Goal: Transaction & Acquisition: Purchase product/service

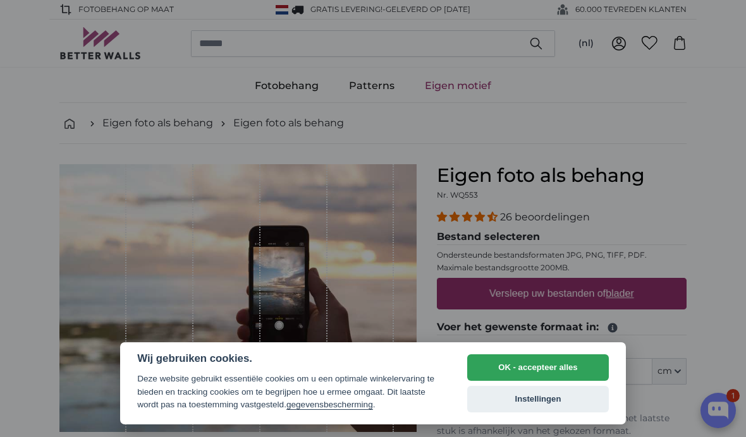
click at [566, 370] on button "OK - accepteer alles" at bounding box center [538, 368] width 142 height 27
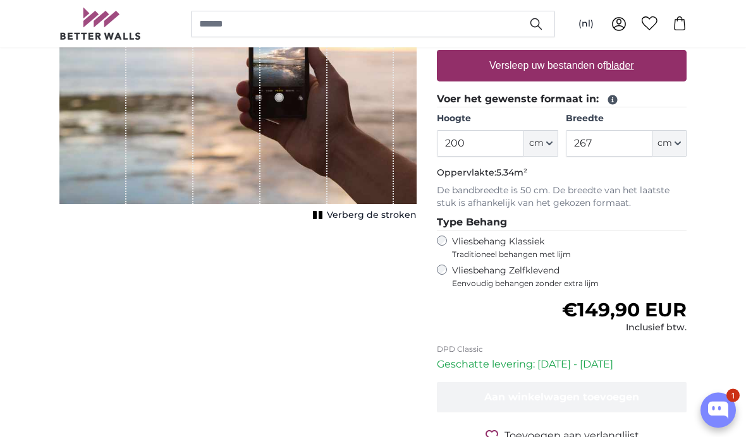
scroll to position [209, 0]
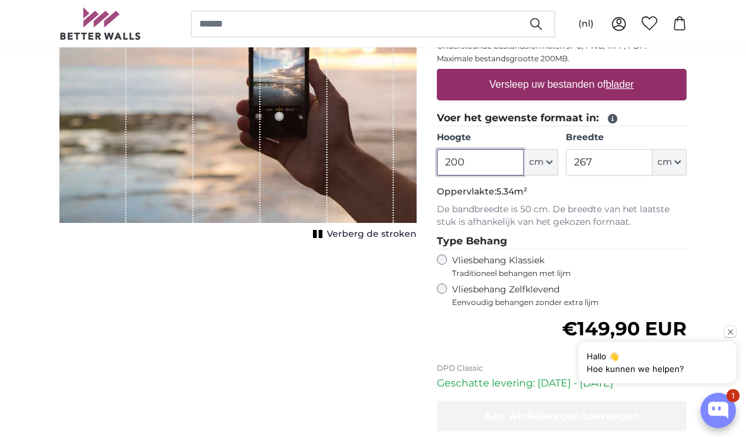
click at [481, 160] on input "200" at bounding box center [480, 162] width 87 height 27
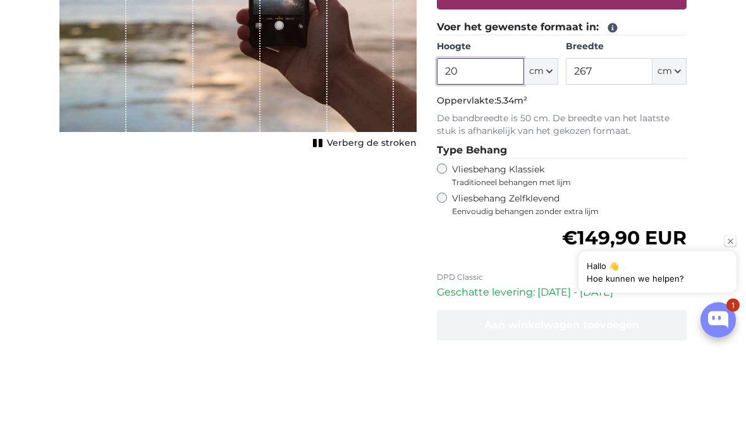
type input "2"
type input "100"
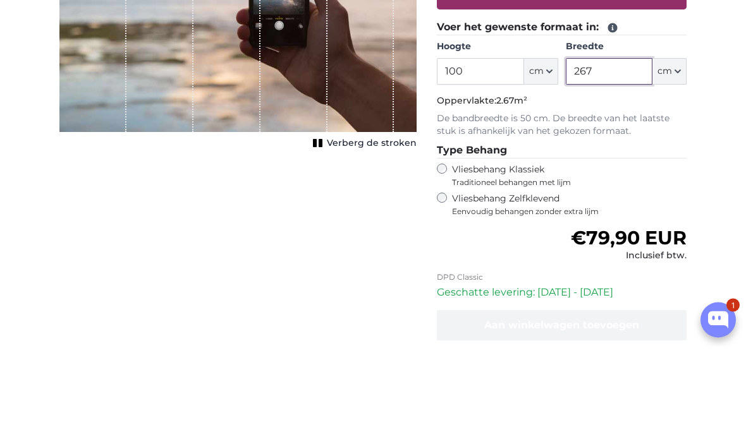
click at [602, 149] on input "267" at bounding box center [609, 162] width 87 height 27
type input "2"
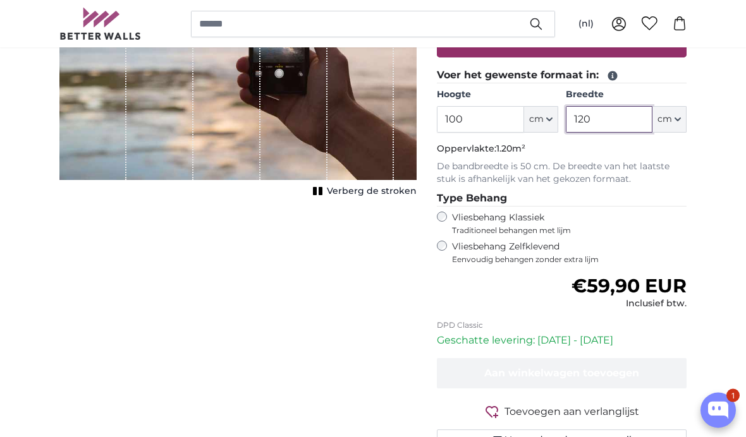
scroll to position [252, 0]
type input "120"
click at [449, 241] on div "Vliesbehang Zelfklevend Eenvoudig behangen zonder extra lijm" at bounding box center [562, 253] width 250 height 24
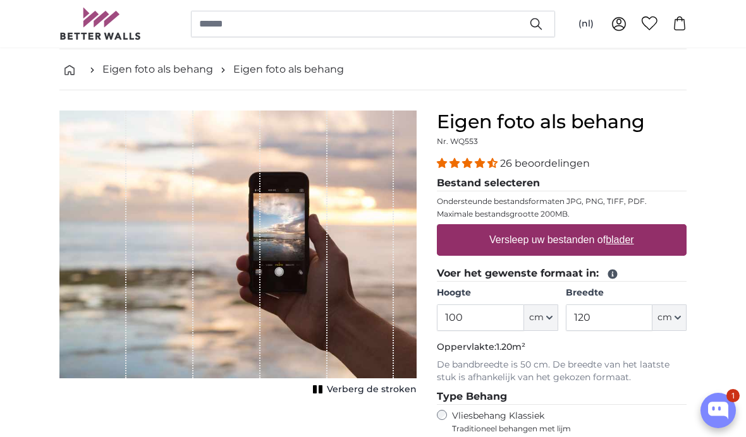
scroll to position [44, 0]
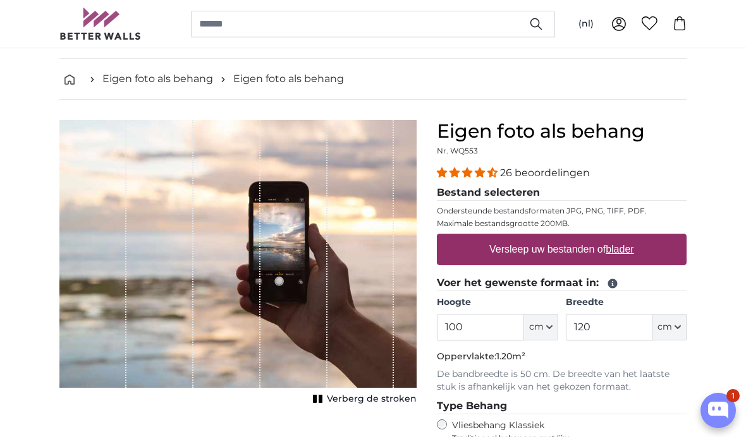
click at [625, 247] on u "blader" at bounding box center [620, 249] width 28 height 11
click at [625, 238] on input "Versleep uw bestanden of blader" at bounding box center [562, 236] width 250 height 4
type input "**********"
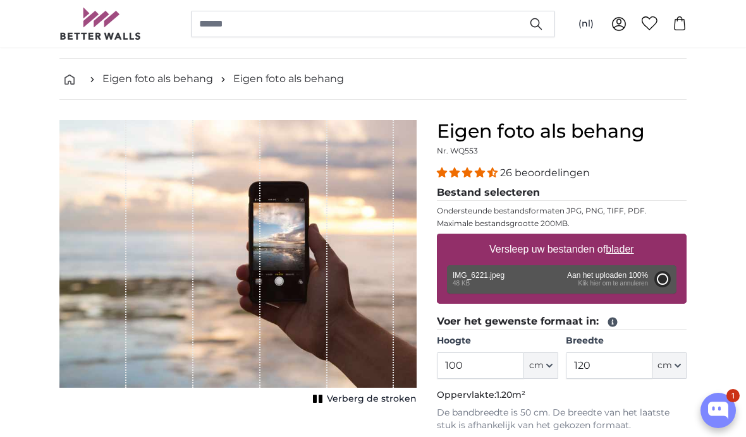
type input "102"
type input "146.9"
